Goal: Transaction & Acquisition: Purchase product/service

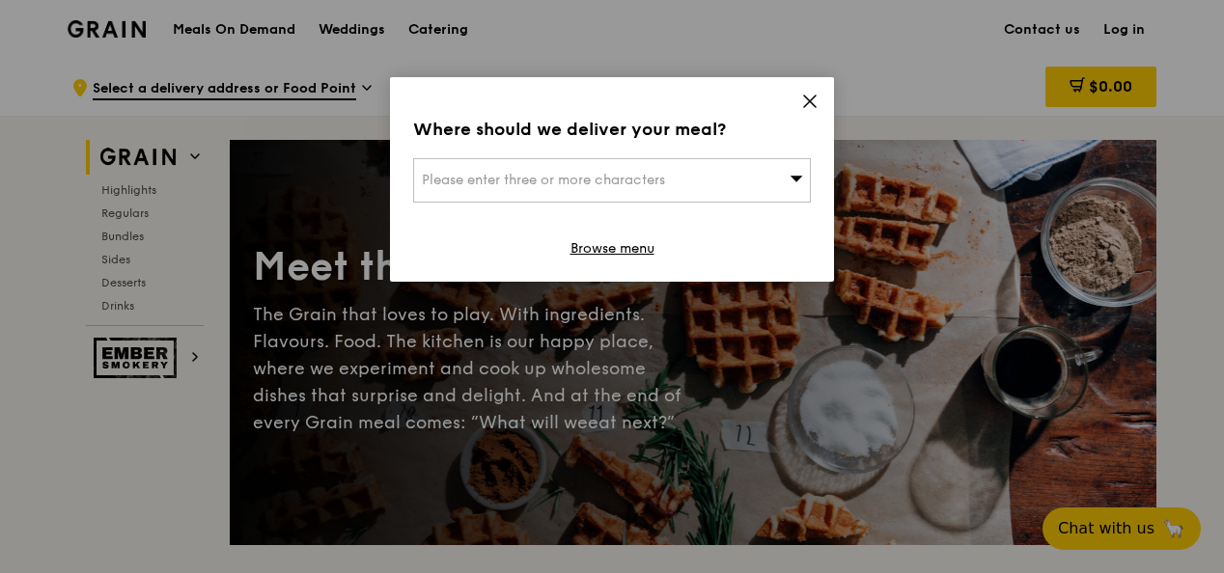
click at [792, 181] on icon at bounding box center [796, 178] width 14 height 14
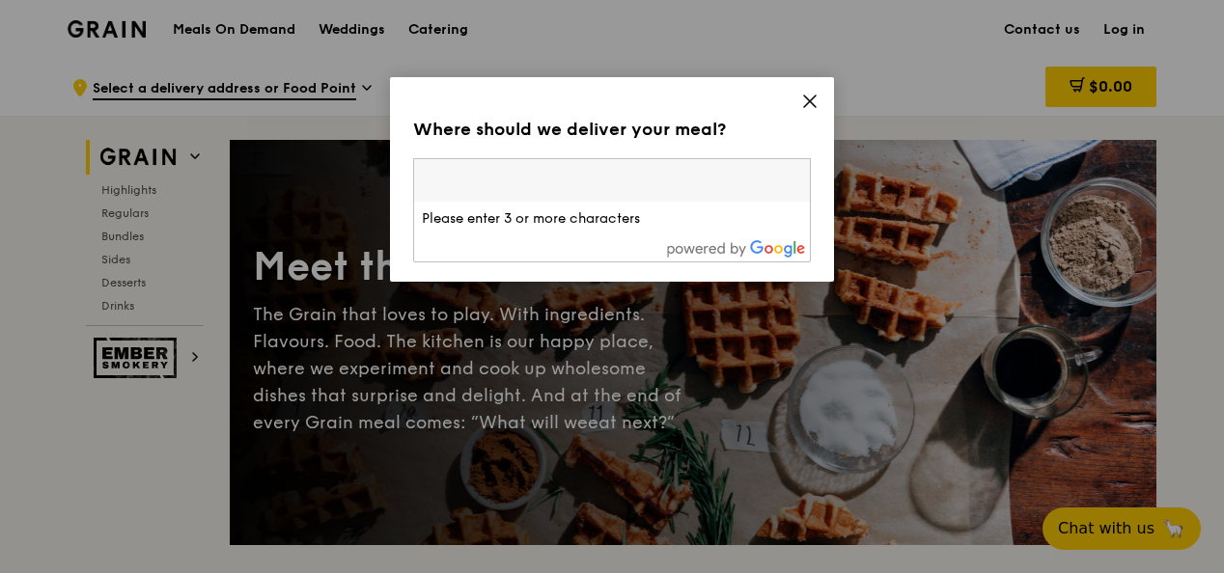
click at [591, 226] on li "Please enter 3 or more characters" at bounding box center [612, 219] width 396 height 35
click at [579, 187] on input "search" at bounding box center [612, 180] width 396 height 42
click at [805, 94] on icon at bounding box center [809, 101] width 17 height 17
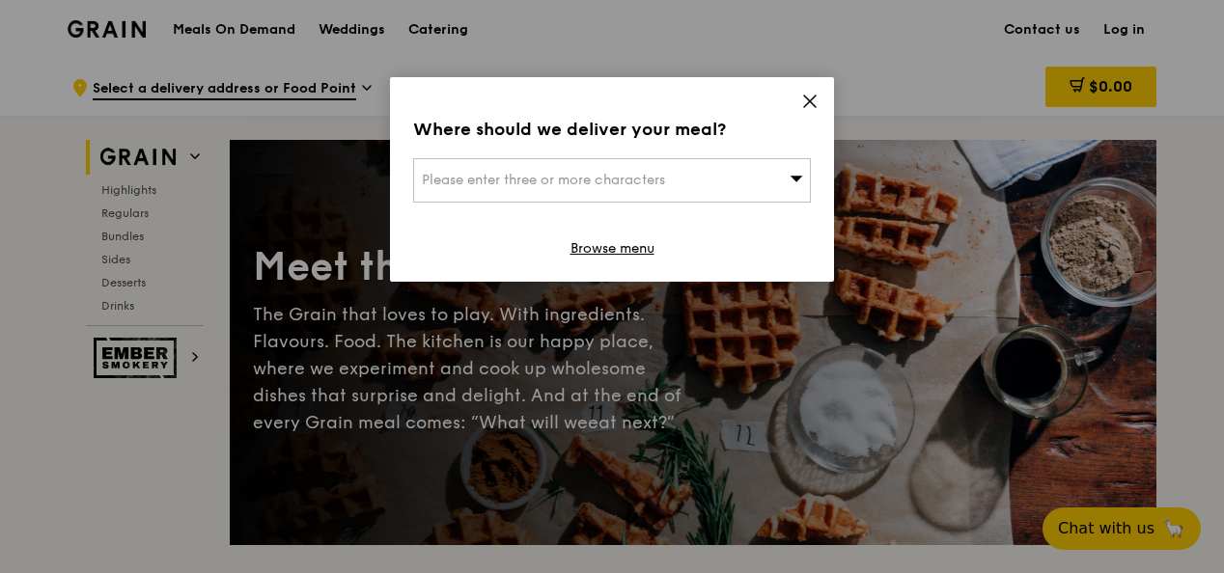
click at [806, 98] on icon at bounding box center [809, 101] width 17 height 17
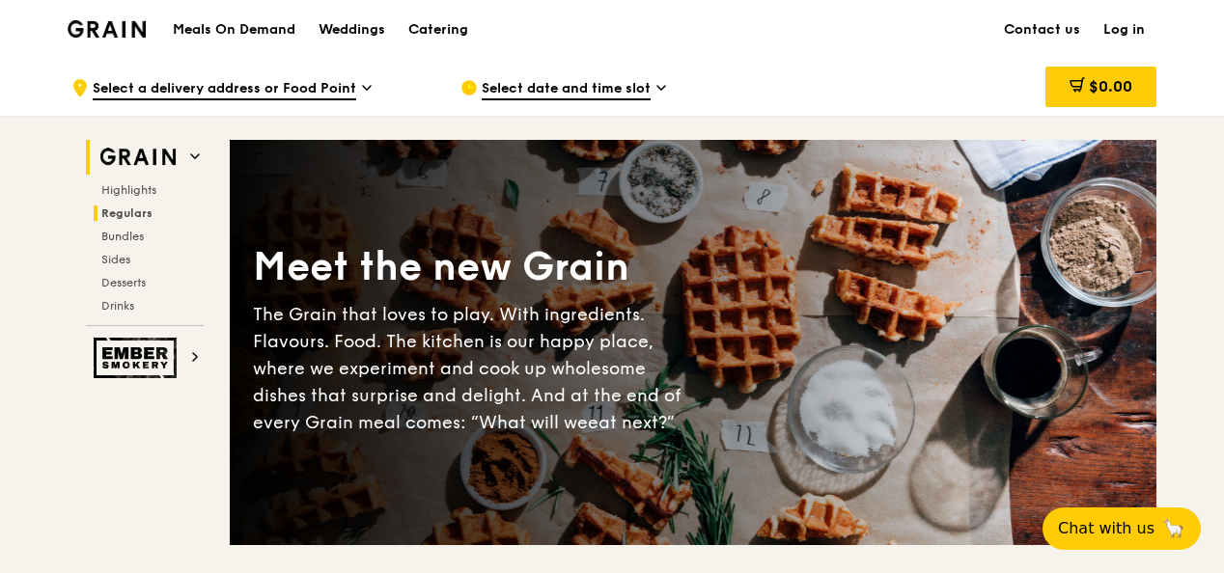
click at [114, 212] on span "Regulars" at bounding box center [126, 214] width 51 height 14
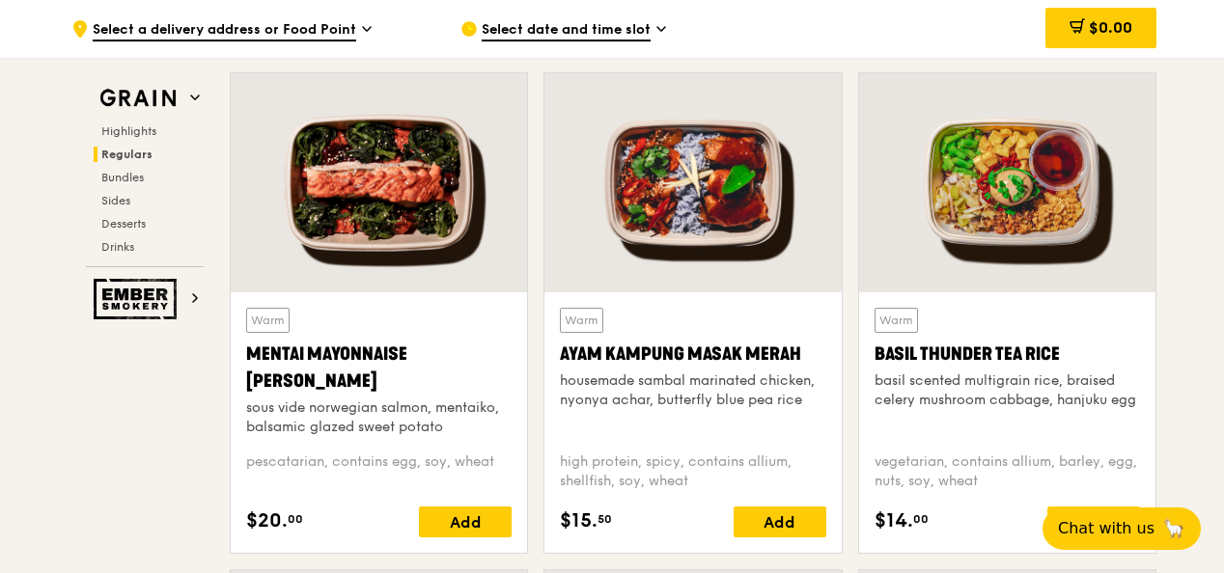
scroll to position [1732, 0]
